Goal: Task Accomplishment & Management: Use online tool/utility

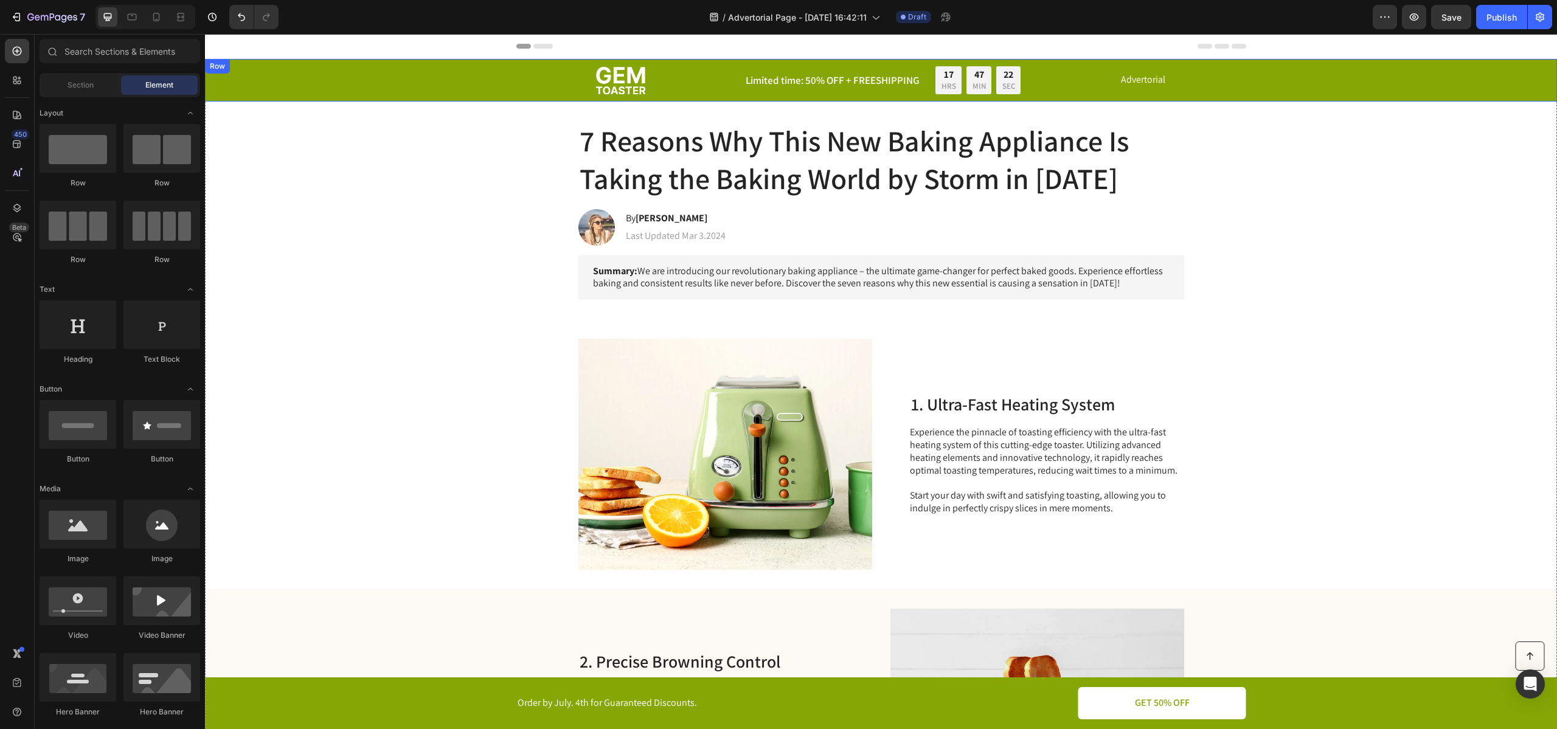
click at [496, 92] on div "Image Limited time: 50% OFF + FREESHIPPING Text Block 17 HRS 47 MIN 22 SEC Coun…" at bounding box center [881, 80] width 1328 height 28
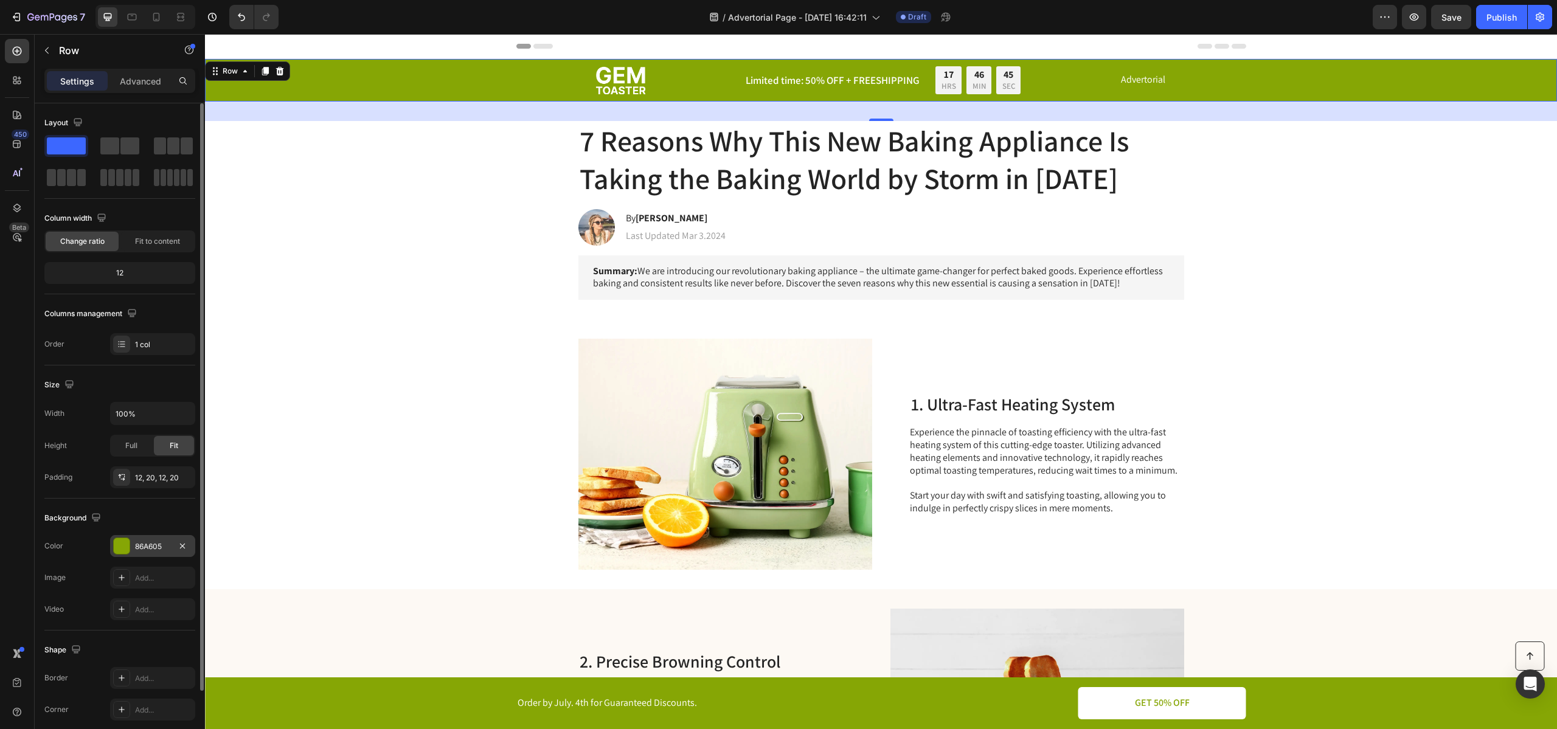
click at [142, 551] on div "86A605" at bounding box center [152, 546] width 35 height 11
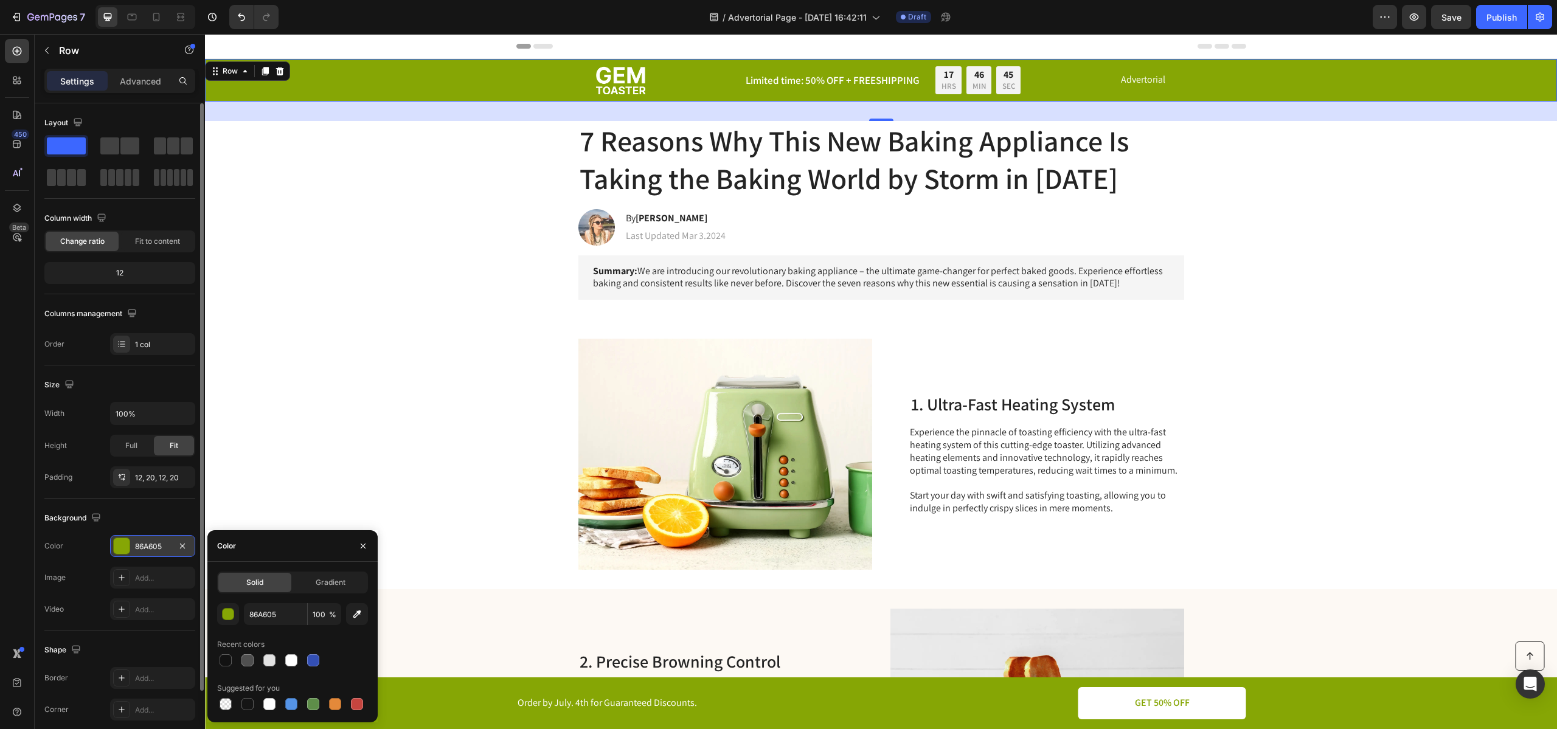
click at [142, 551] on div "86A605" at bounding box center [152, 546] width 35 height 11
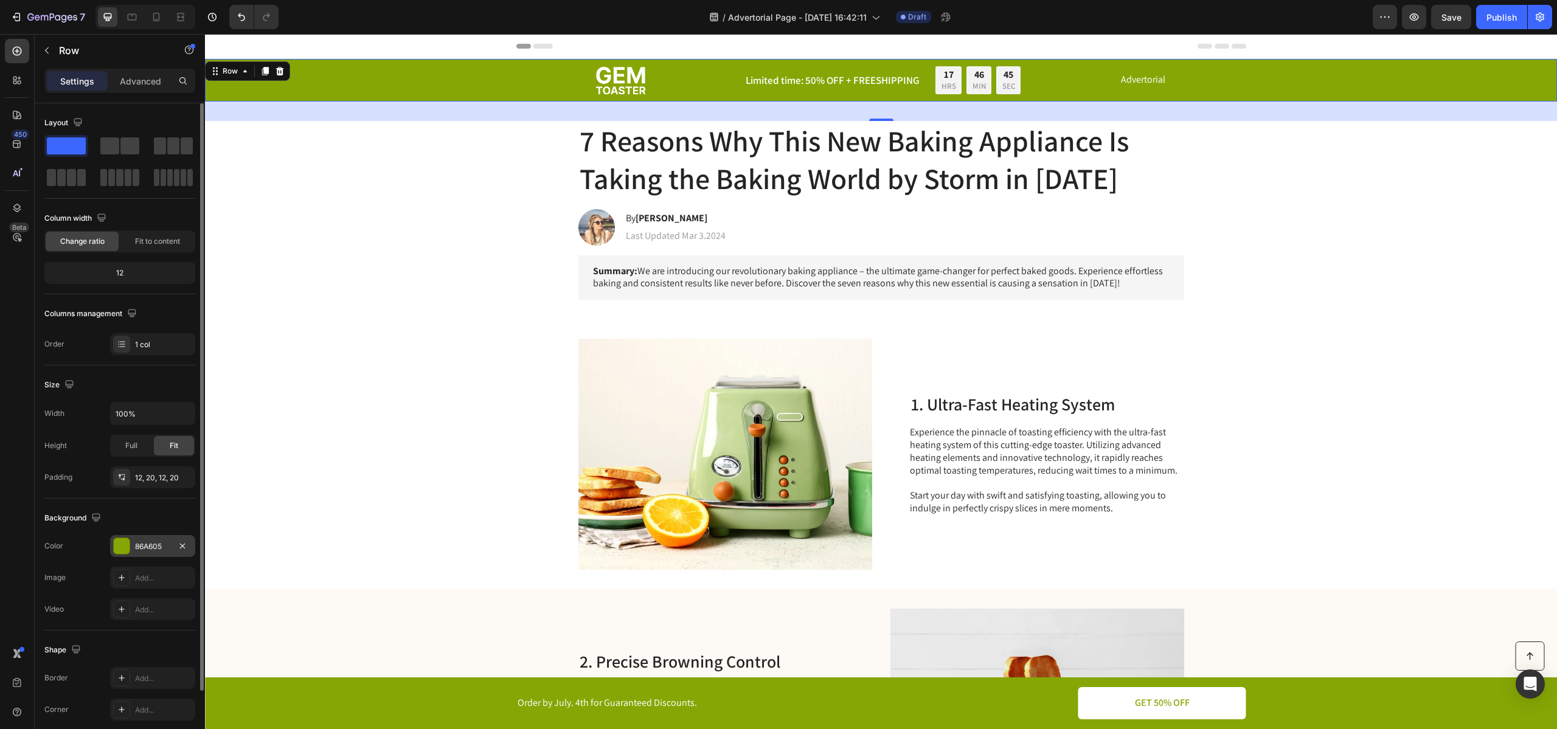
click at [142, 551] on div "86A605" at bounding box center [152, 546] width 35 height 11
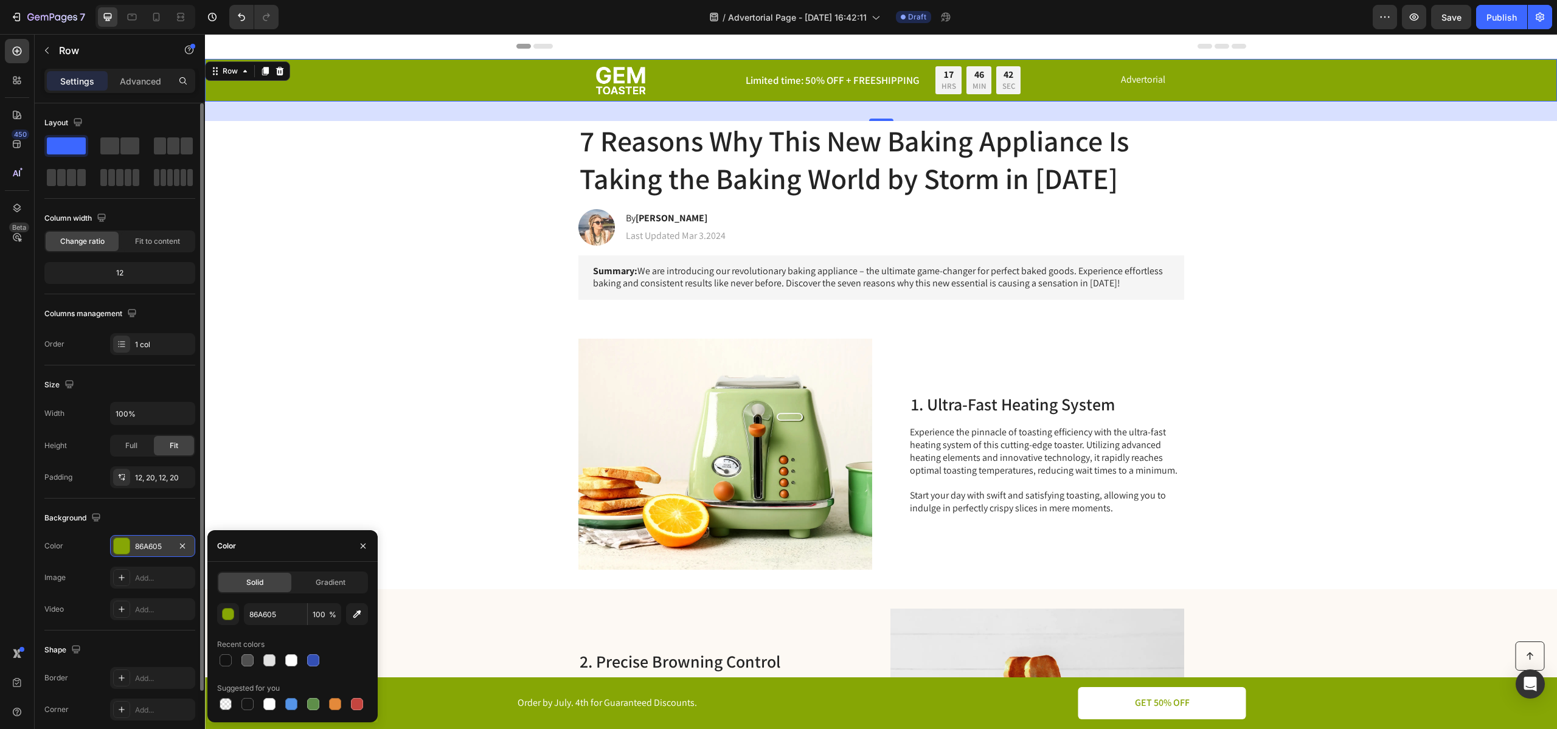
click at [144, 546] on div "86A605" at bounding box center [152, 546] width 35 height 11
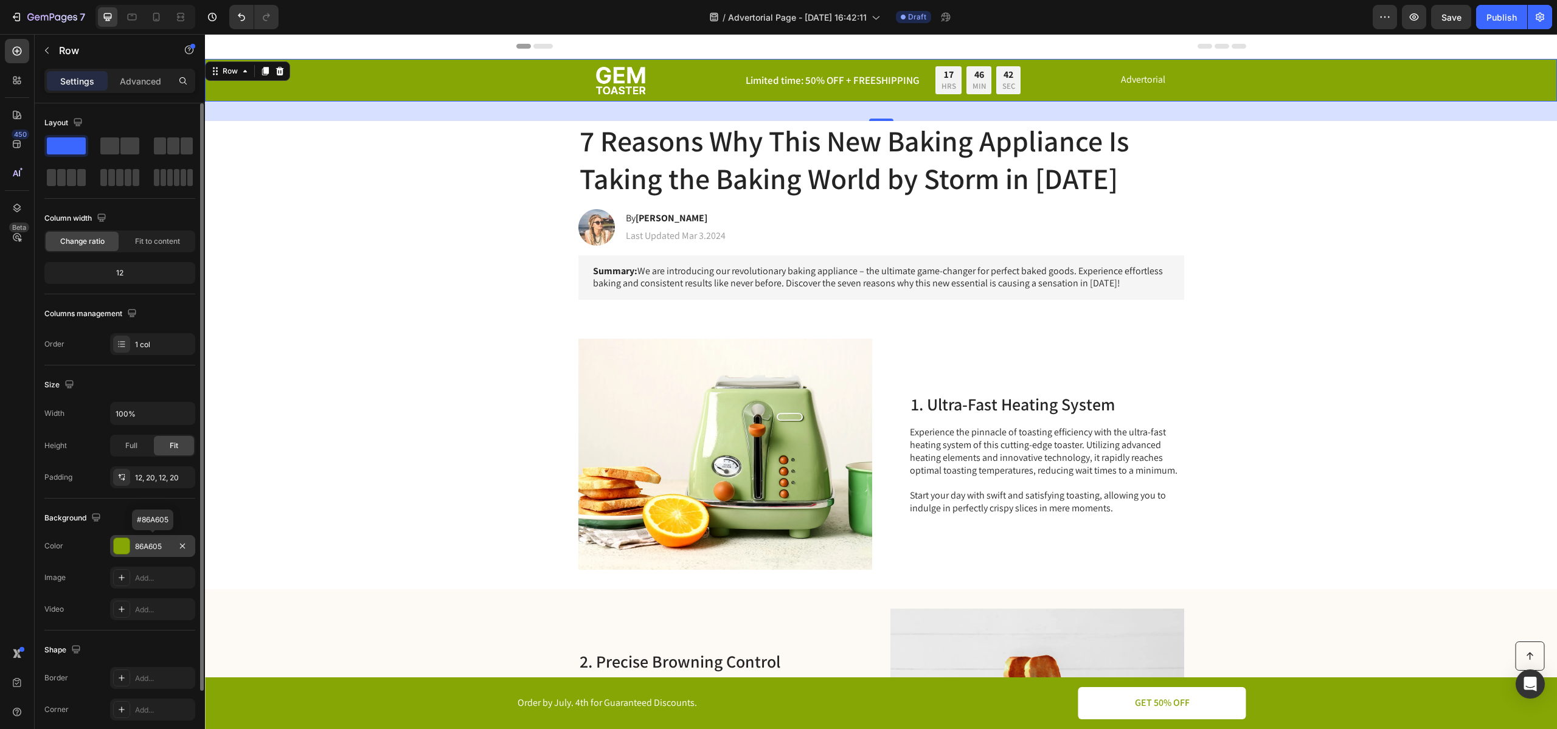
click at [145, 545] on div "86A605" at bounding box center [152, 546] width 35 height 11
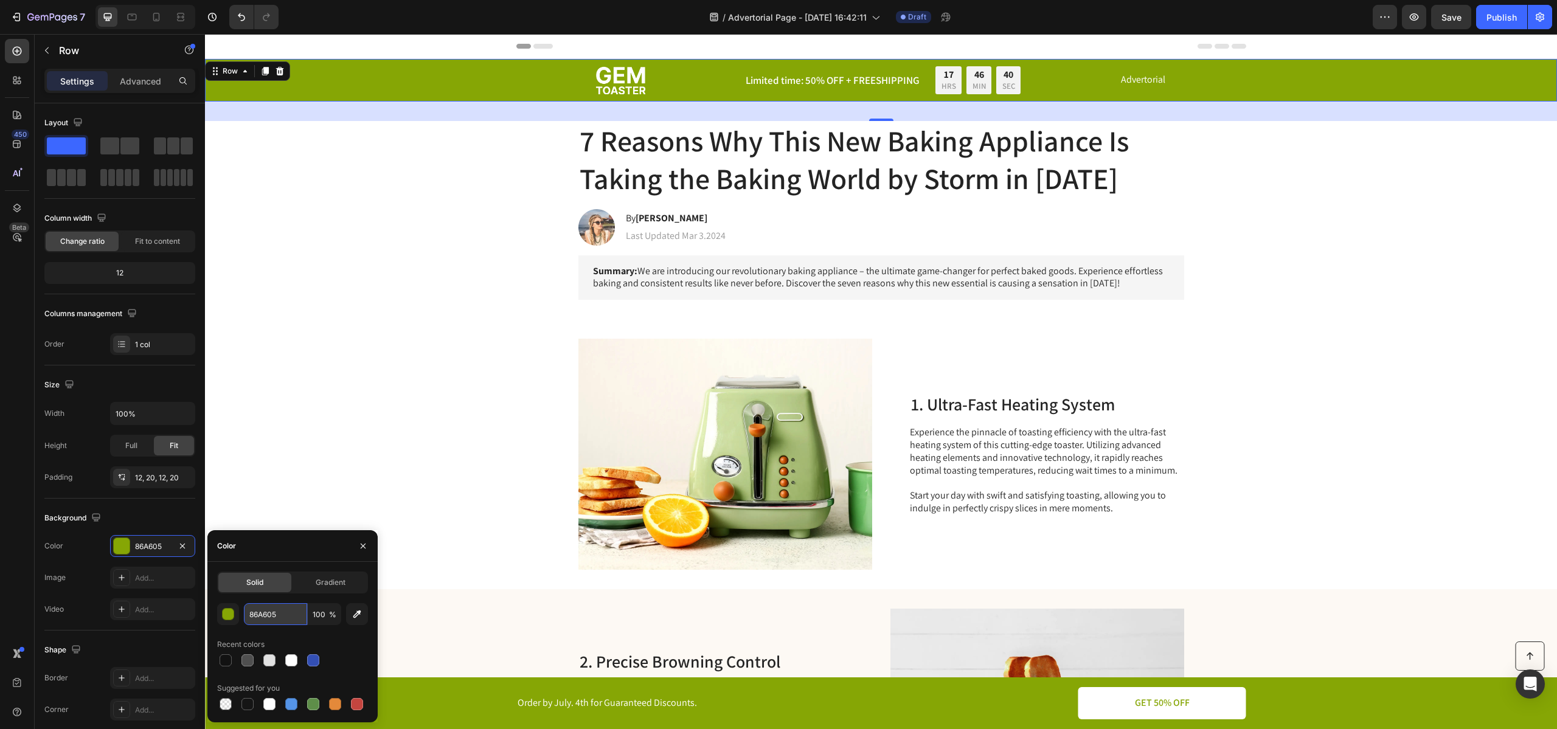
click at [274, 617] on input "86A605" at bounding box center [275, 614] width 63 height 22
paste input "#232d5a"
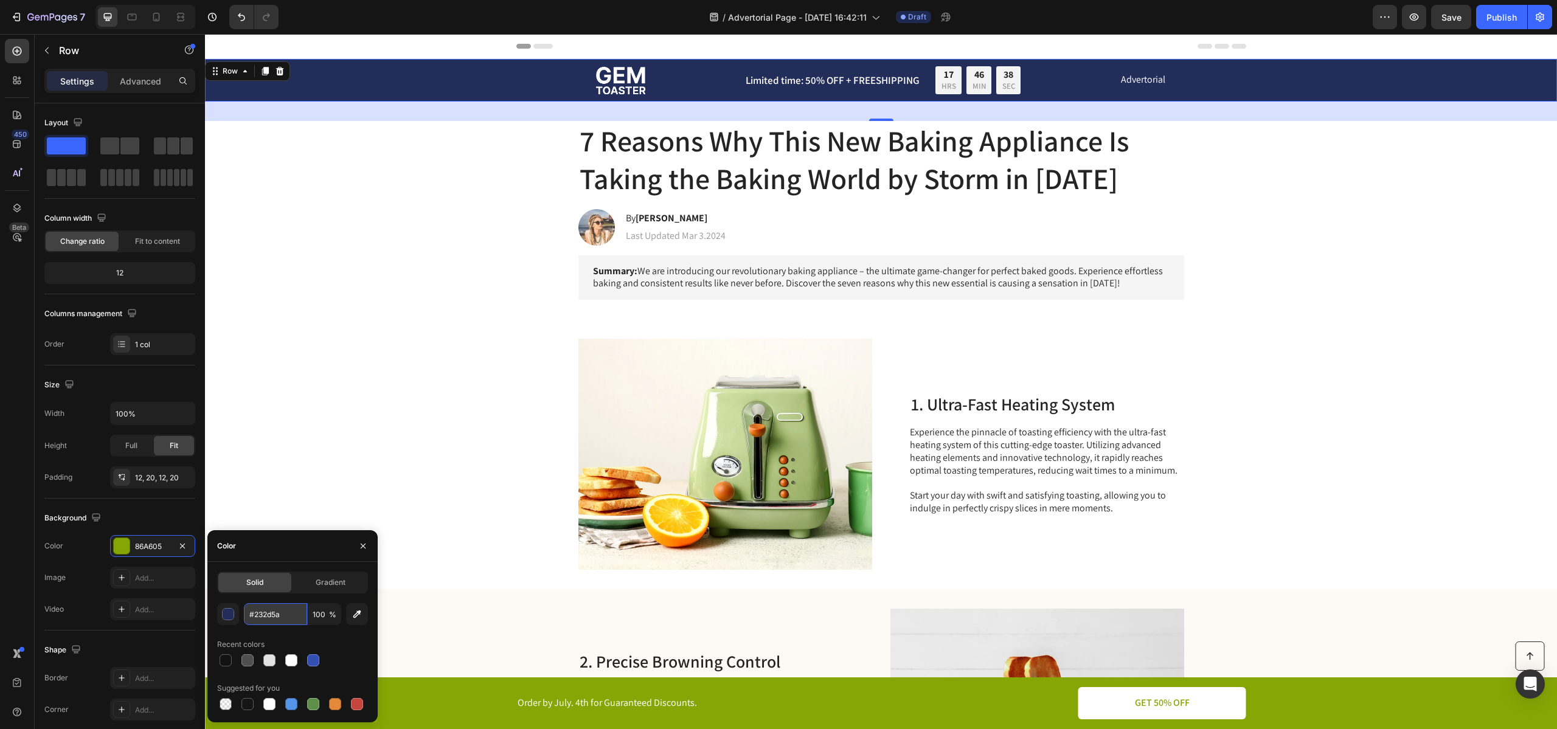
click at [253, 611] on input "#232d5a" at bounding box center [275, 614] width 63 height 22
type input "232d5a"
click at [279, 482] on div "Image 1. Ultra-Fast Heating System Heading Experience the pinnacle of toasting …" at bounding box center [881, 454] width 1352 height 270
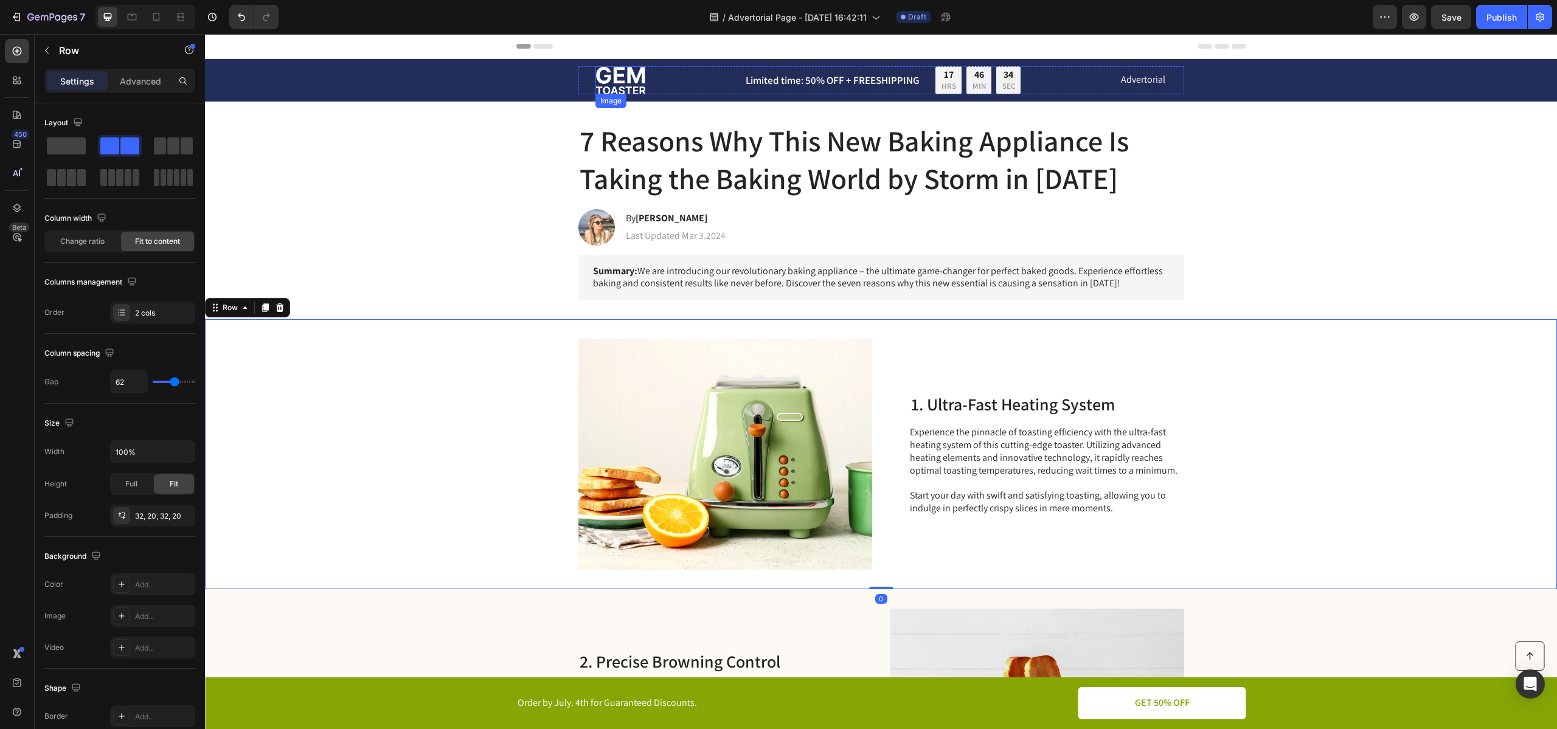
click at [619, 100] on div "Image" at bounding box center [611, 101] width 26 height 11
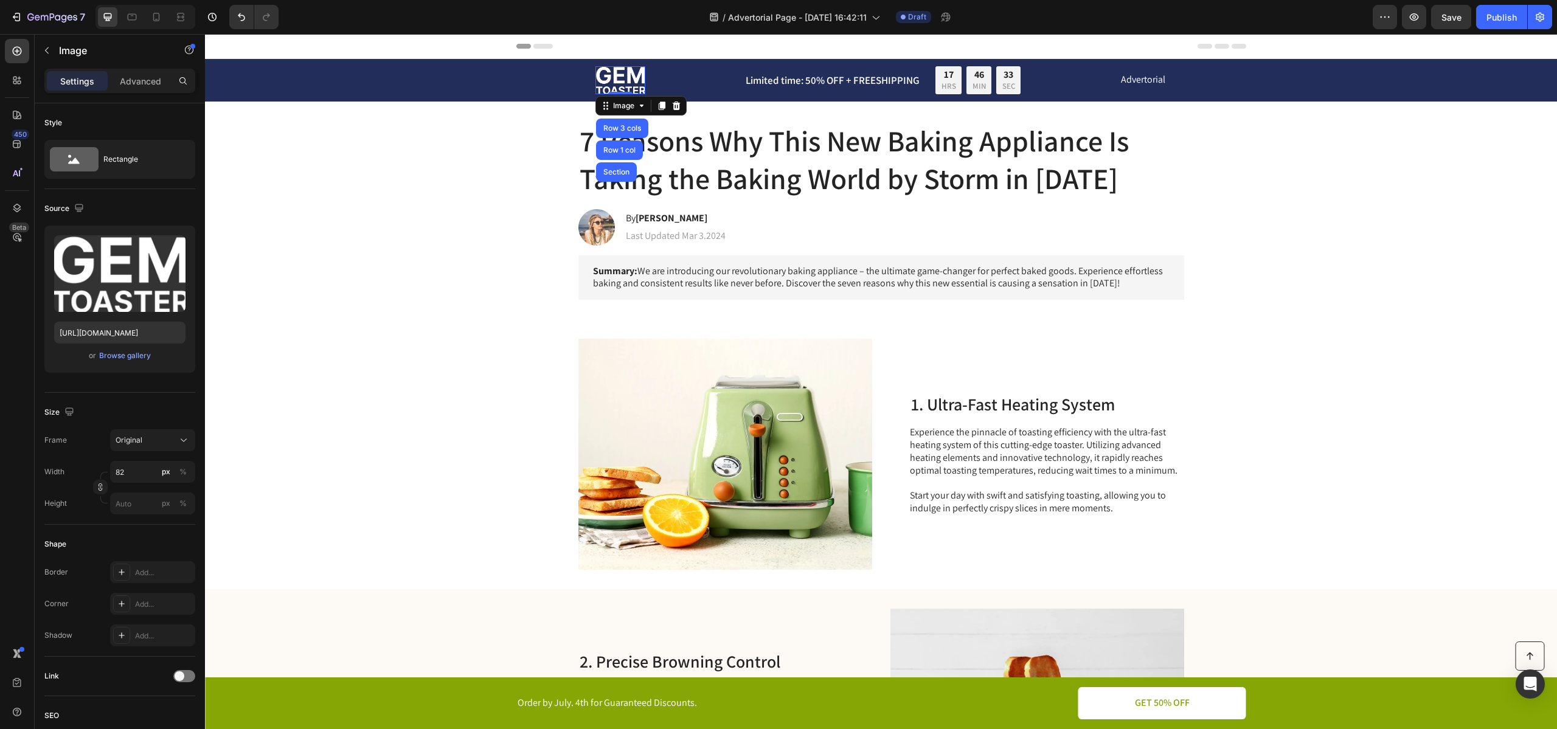
click at [616, 82] on img at bounding box center [621, 80] width 50 height 28
click at [115, 358] on div "Browse gallery" at bounding box center [125, 355] width 52 height 11
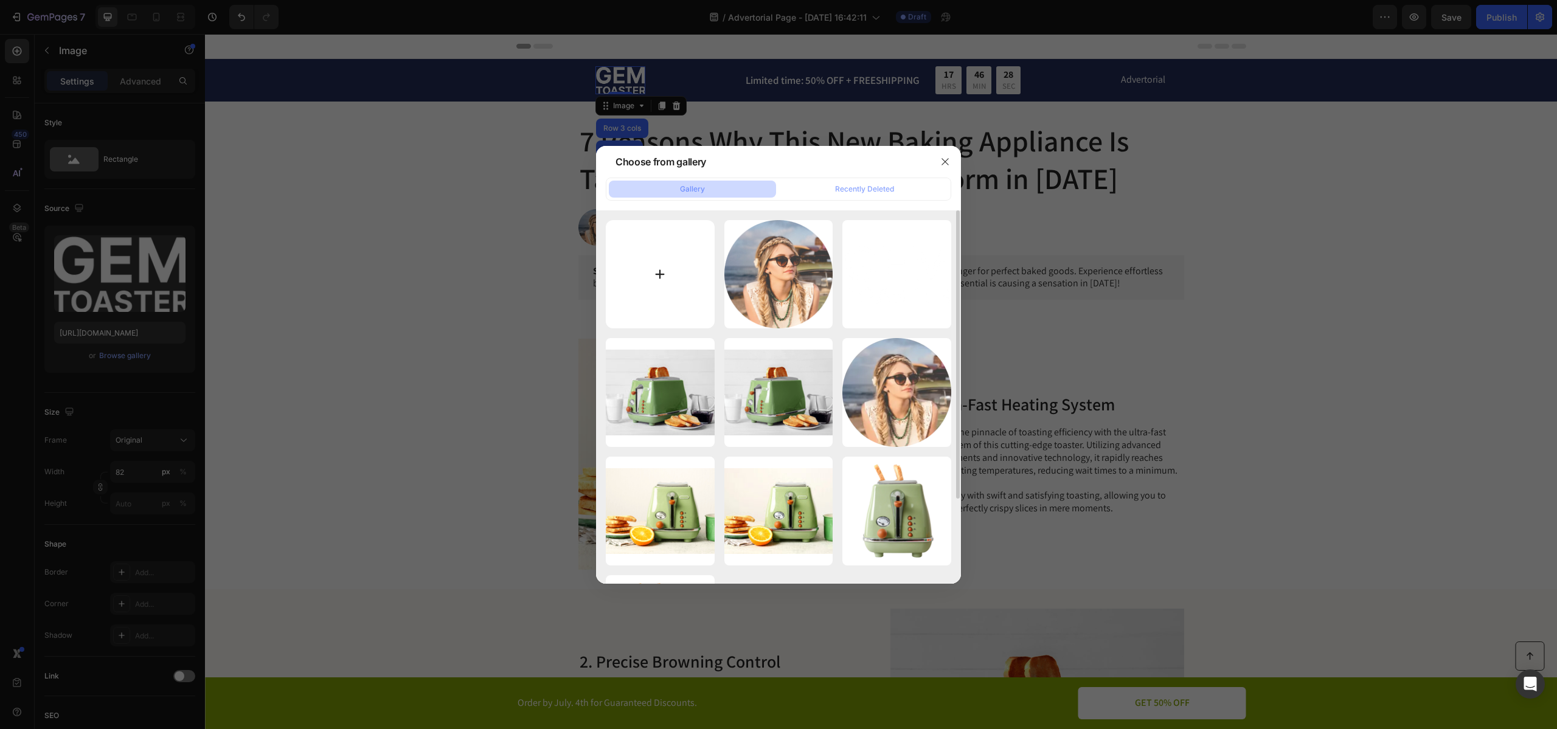
click at [642, 281] on input "file" at bounding box center [660, 274] width 109 height 109
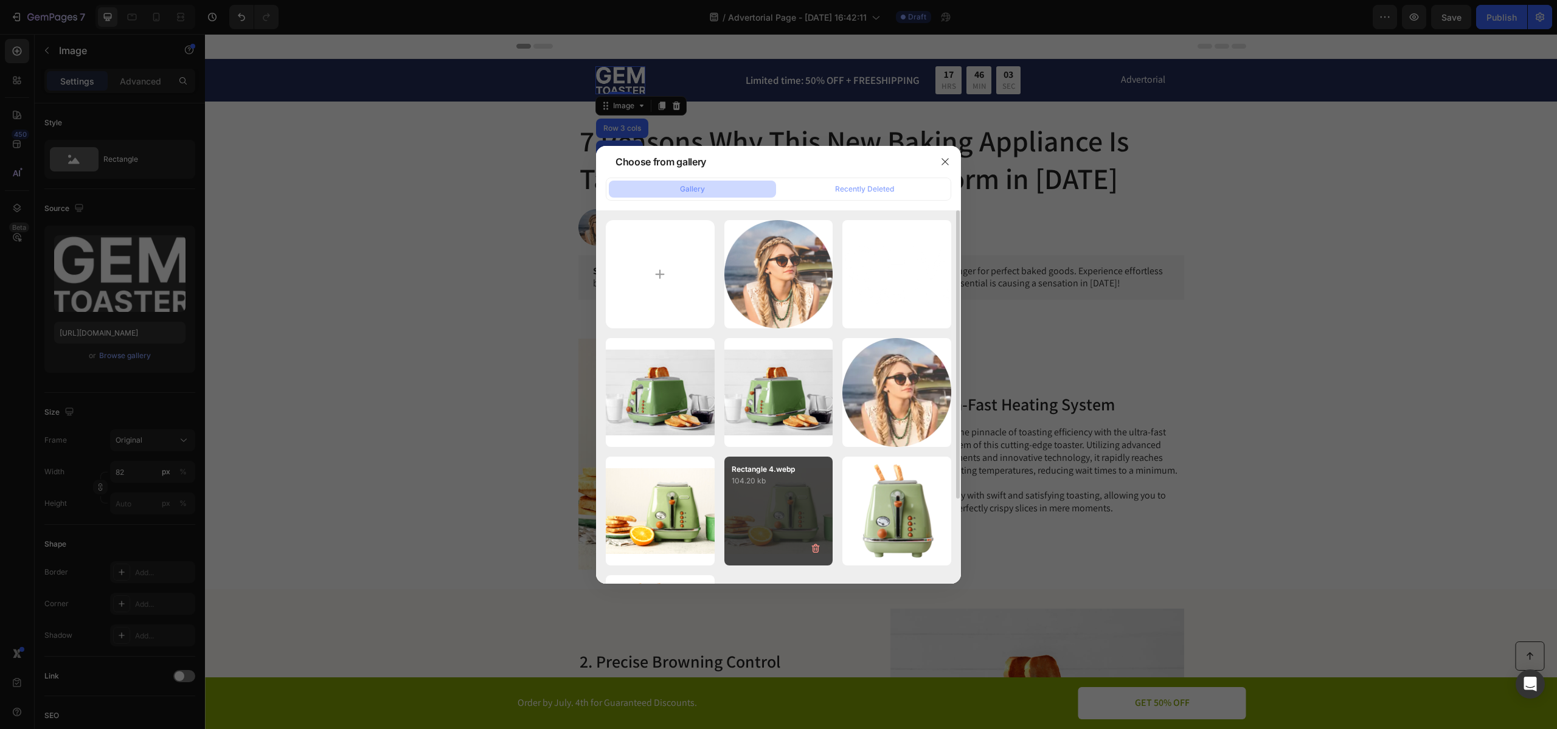
type input "C:\fakepath\Kinu Logo (512 x 512 px) (5).png"
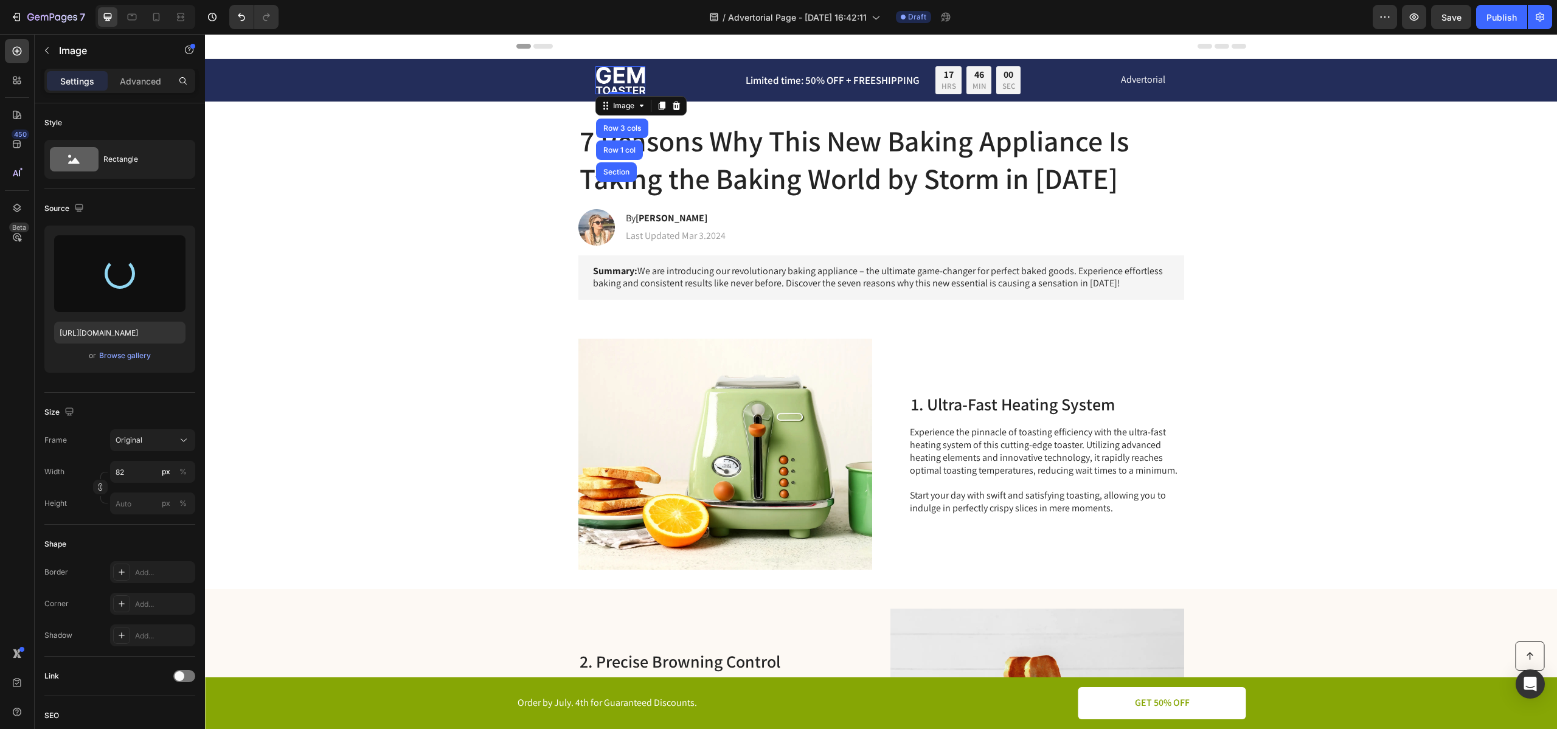
type input "[URL][DOMAIN_NAME]"
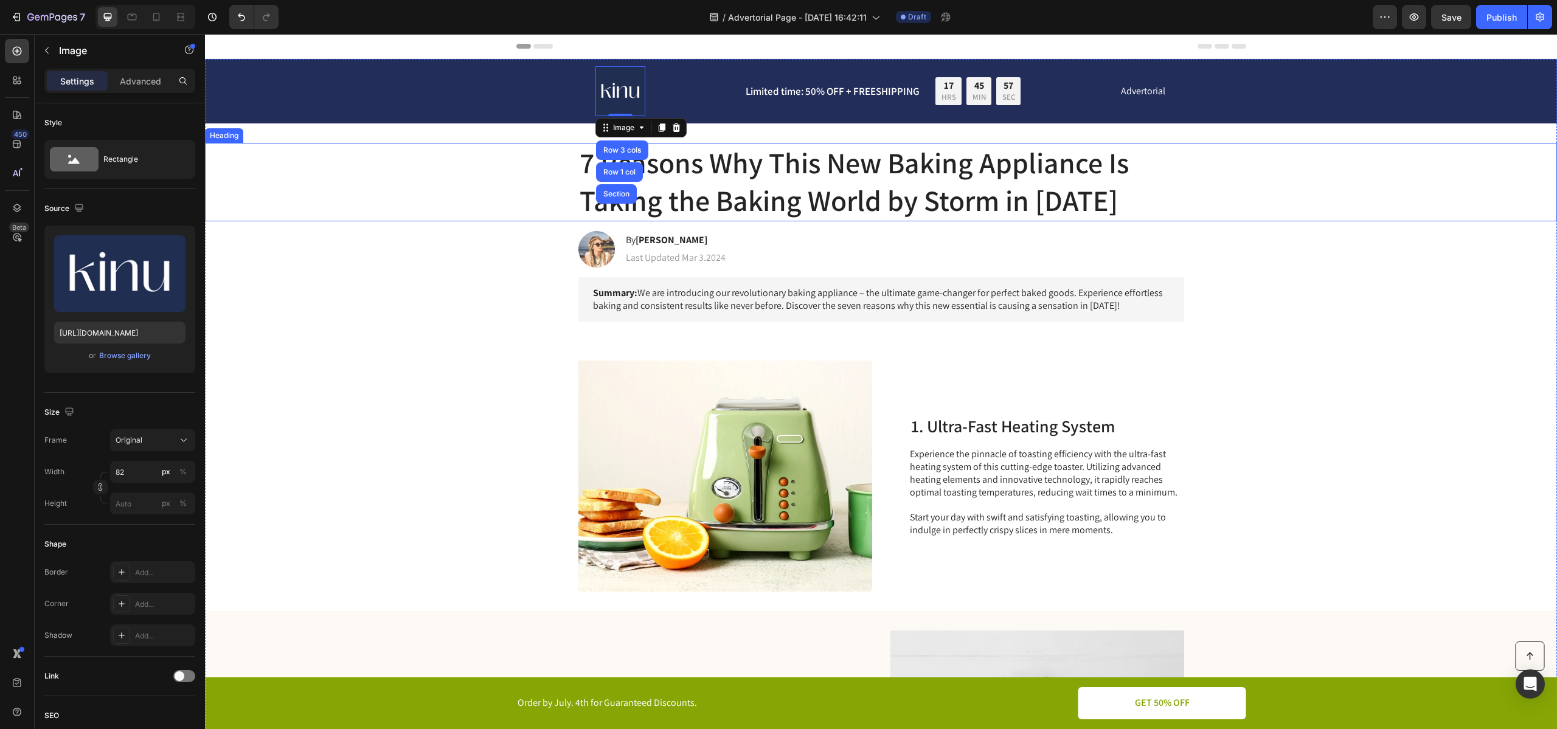
click at [566, 175] on div "7 Reasons Why This New Baking Appliance Is Taking the Baking World by Storm in …" at bounding box center [881, 182] width 1328 height 78
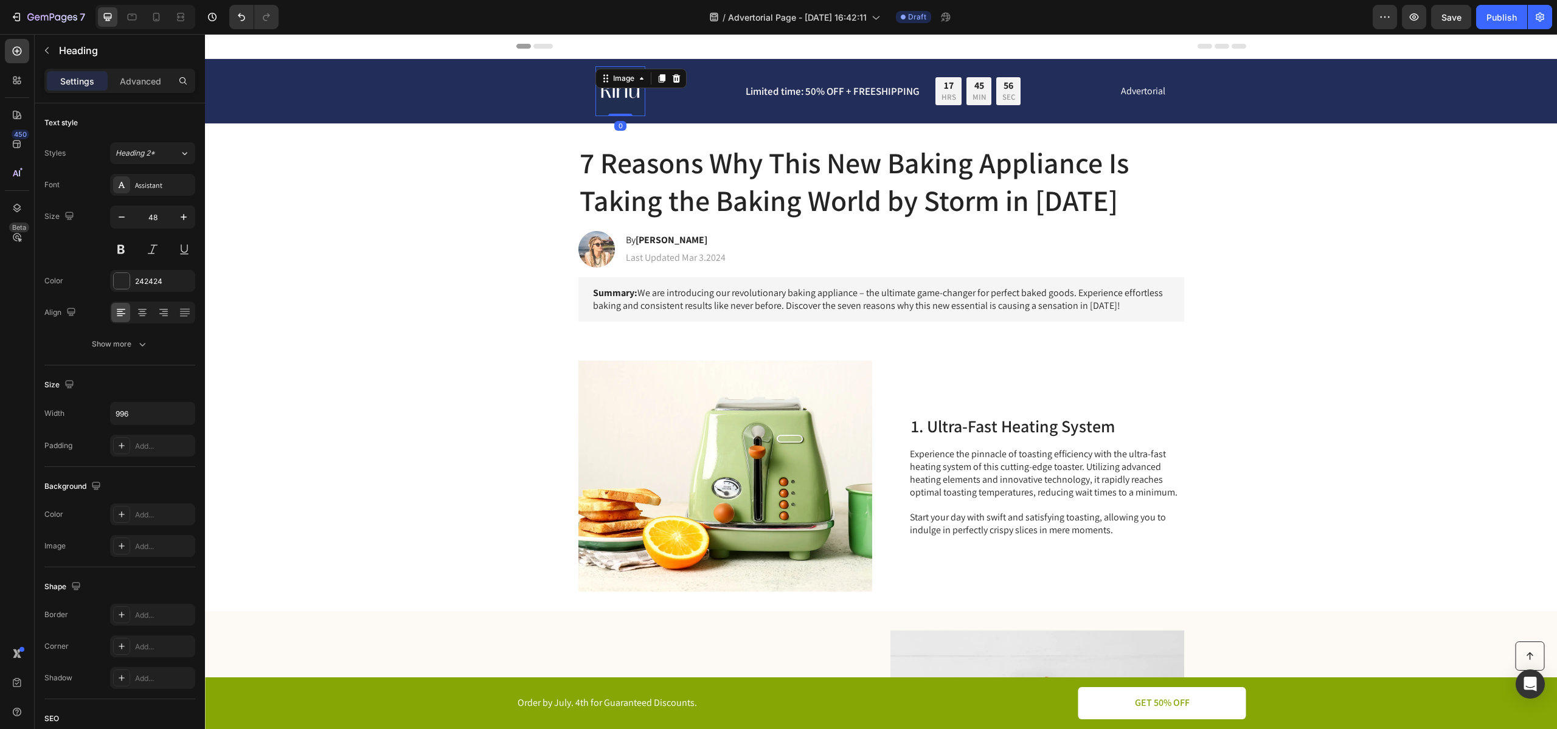
click at [620, 106] on img at bounding box center [621, 91] width 50 height 50
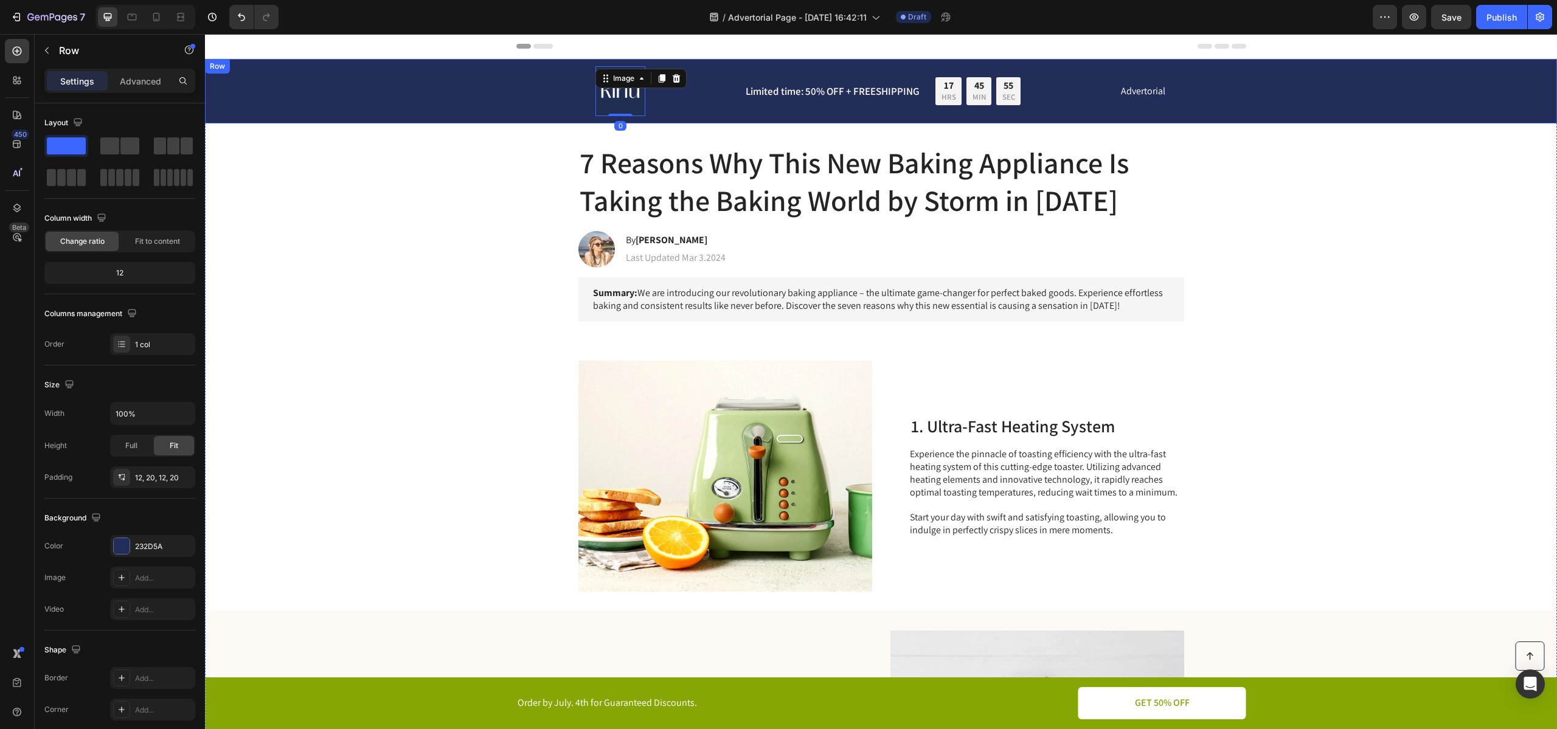
click at [523, 108] on div "Image 0 Limited time: 50% OFF + FREESHIPPING Text Block 17 HRS 45 MIN 55 SEC Co…" at bounding box center [881, 91] width 1328 height 50
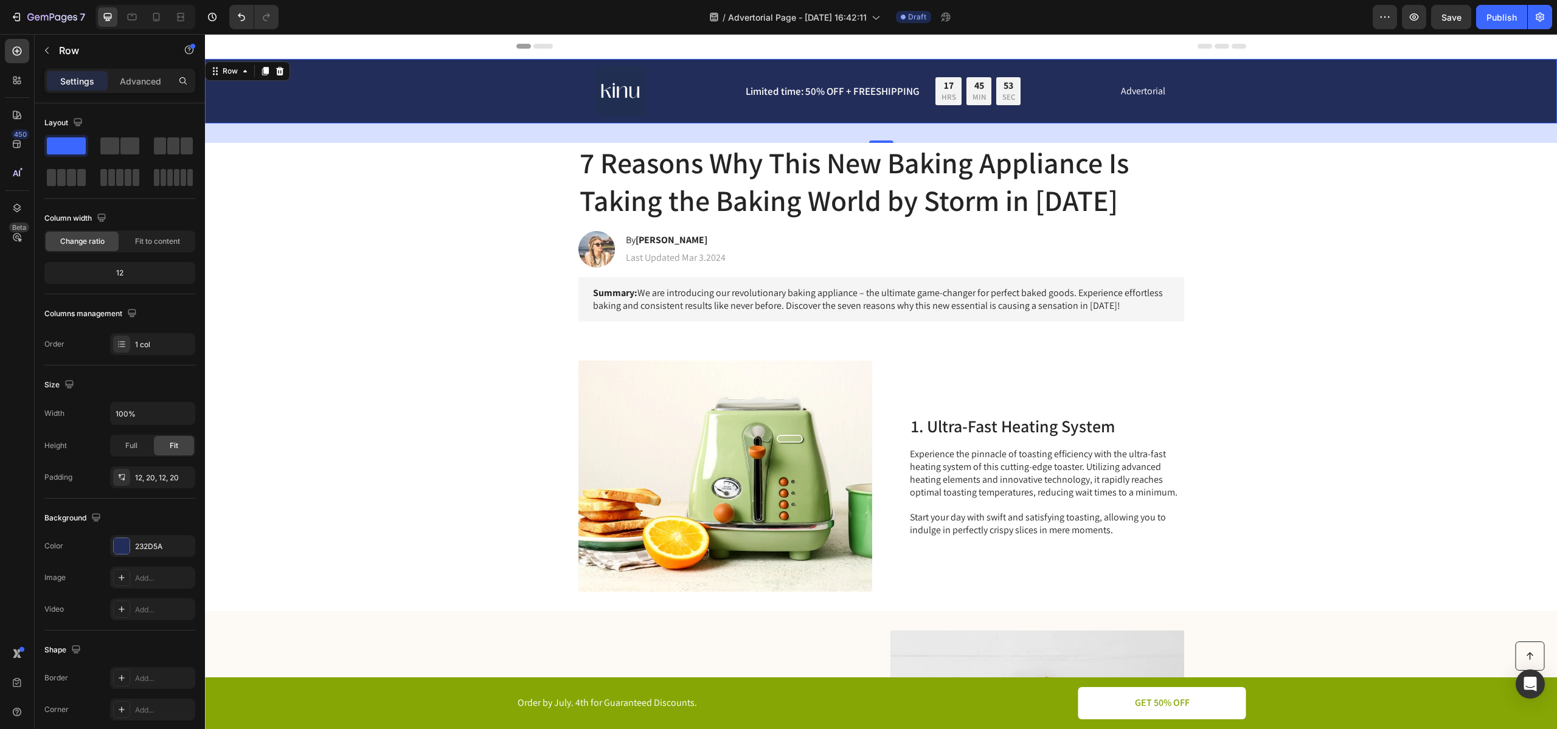
click at [503, 112] on div "Image Limited time: 50% OFF + FREESHIPPING Text Block 17 HRS 45 MIN 53 SEC Coun…" at bounding box center [881, 91] width 1328 height 50
click at [130, 547] on div at bounding box center [121, 546] width 17 height 17
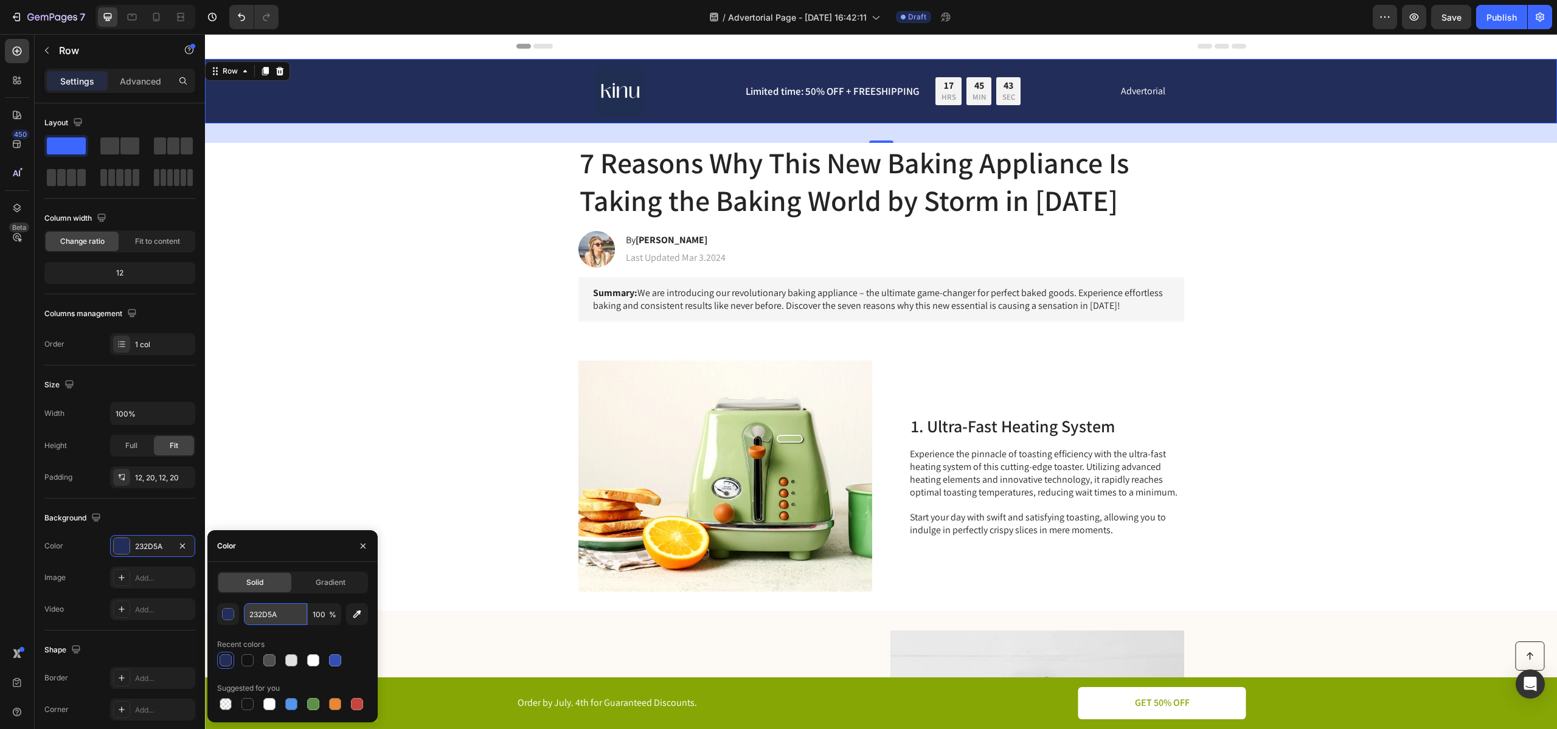
click at [255, 613] on input "232D5A" at bounding box center [275, 614] width 63 height 22
paste input "#202E52"
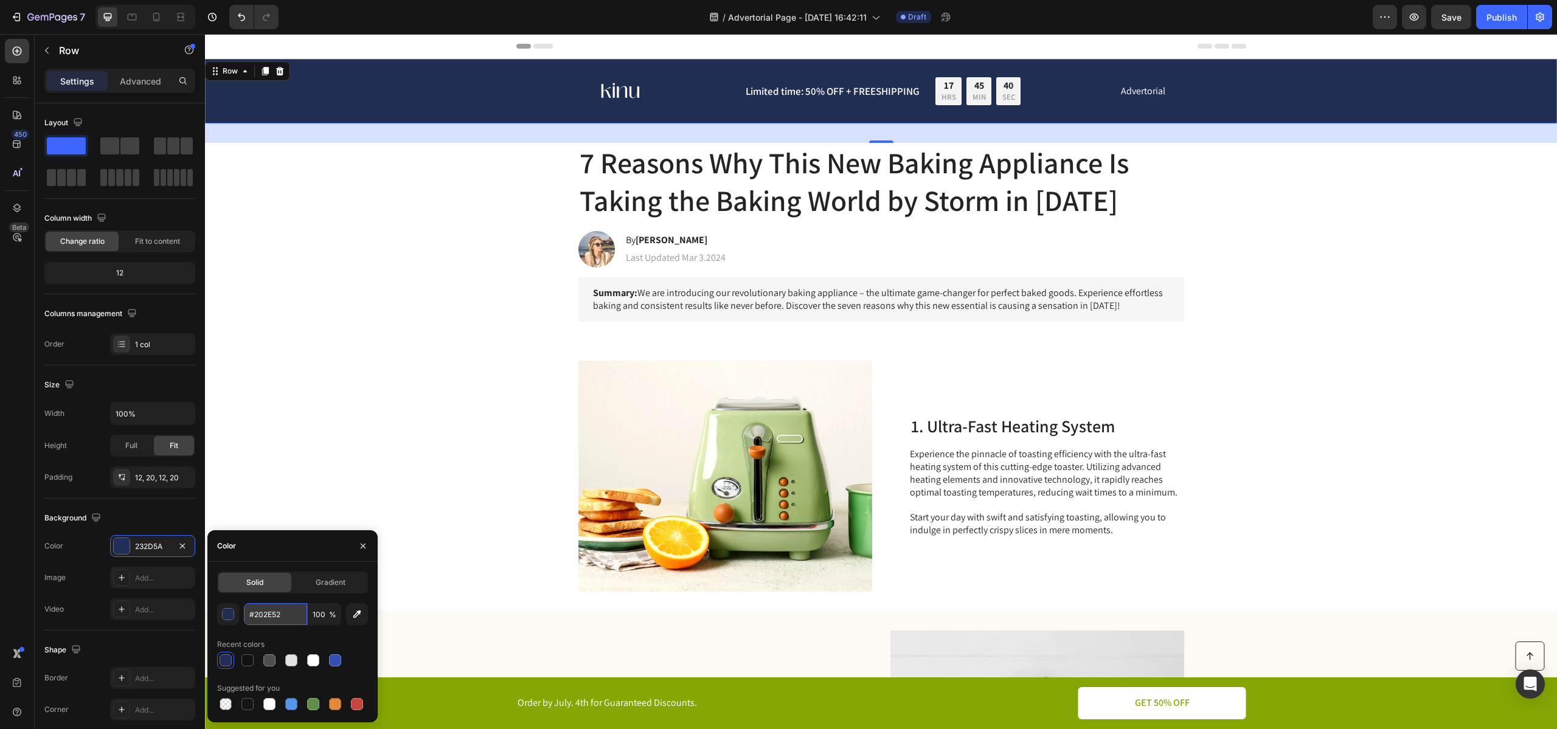
click at [254, 614] on input "#202E52" at bounding box center [275, 614] width 63 height 22
type input "202E52"
click at [277, 510] on div "Image 1. Ultra-Fast Heating System Heading Experience the pinnacle of toasting …" at bounding box center [881, 476] width 1352 height 270
